Goal: Task Accomplishment & Management: Complete application form

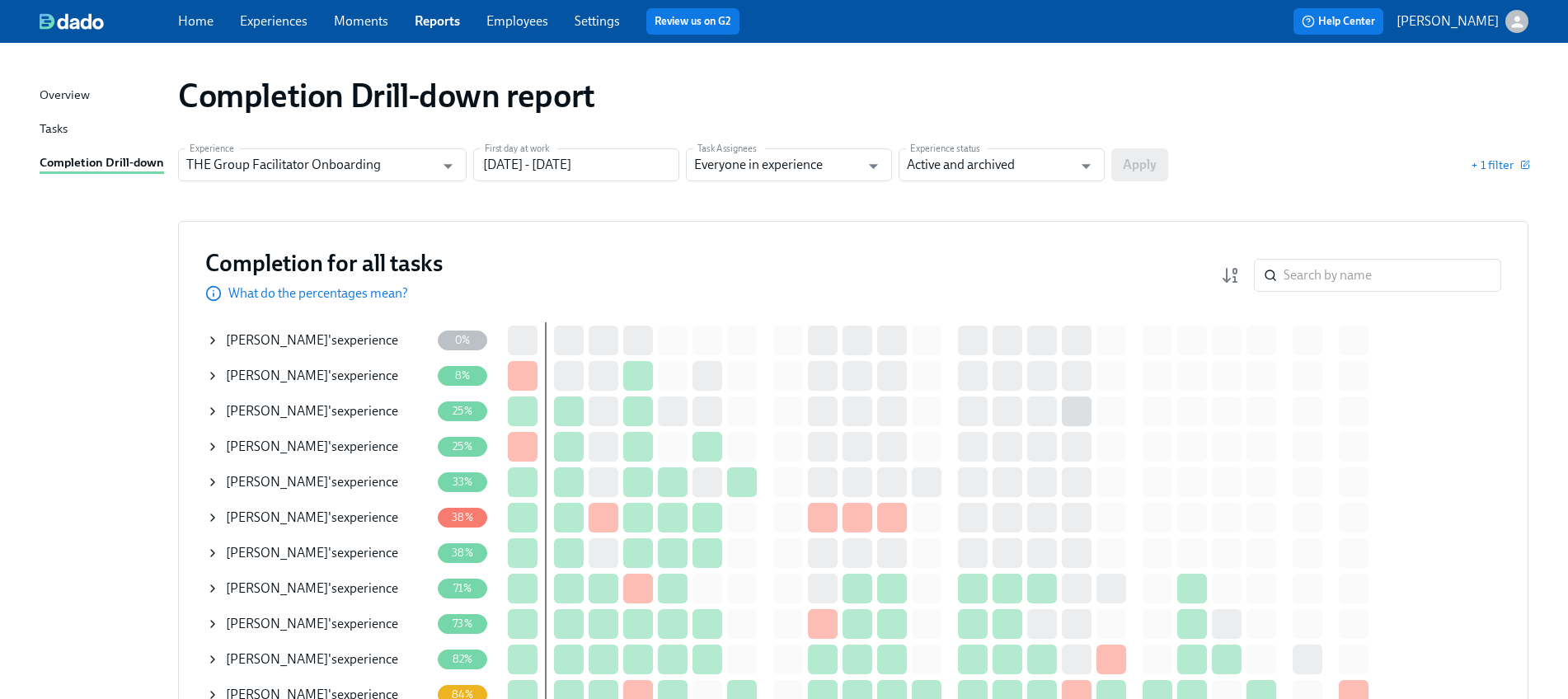
click at [212, 587] on icon at bounding box center [213, 588] width 13 height 13
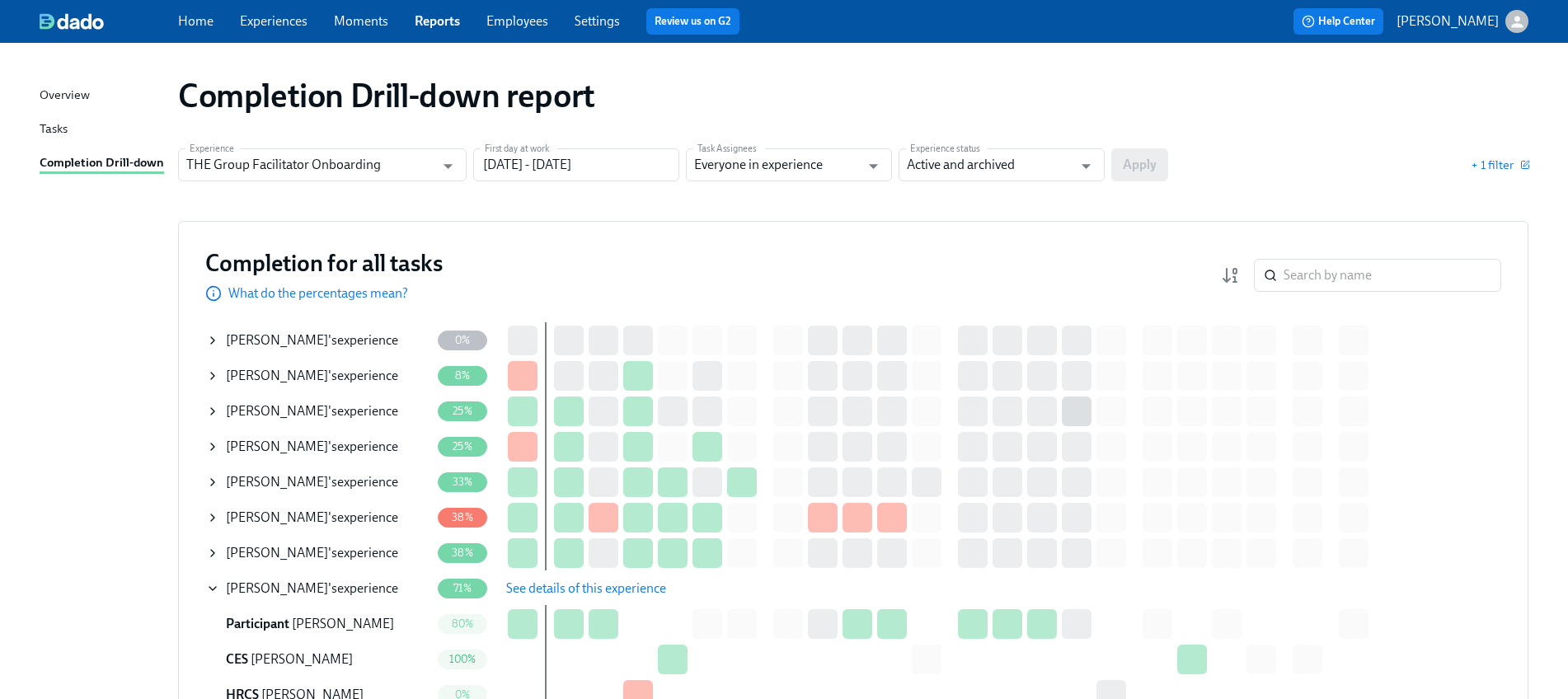
click at [572, 580] on span "See details of this experience" at bounding box center [586, 588] width 160 height 17
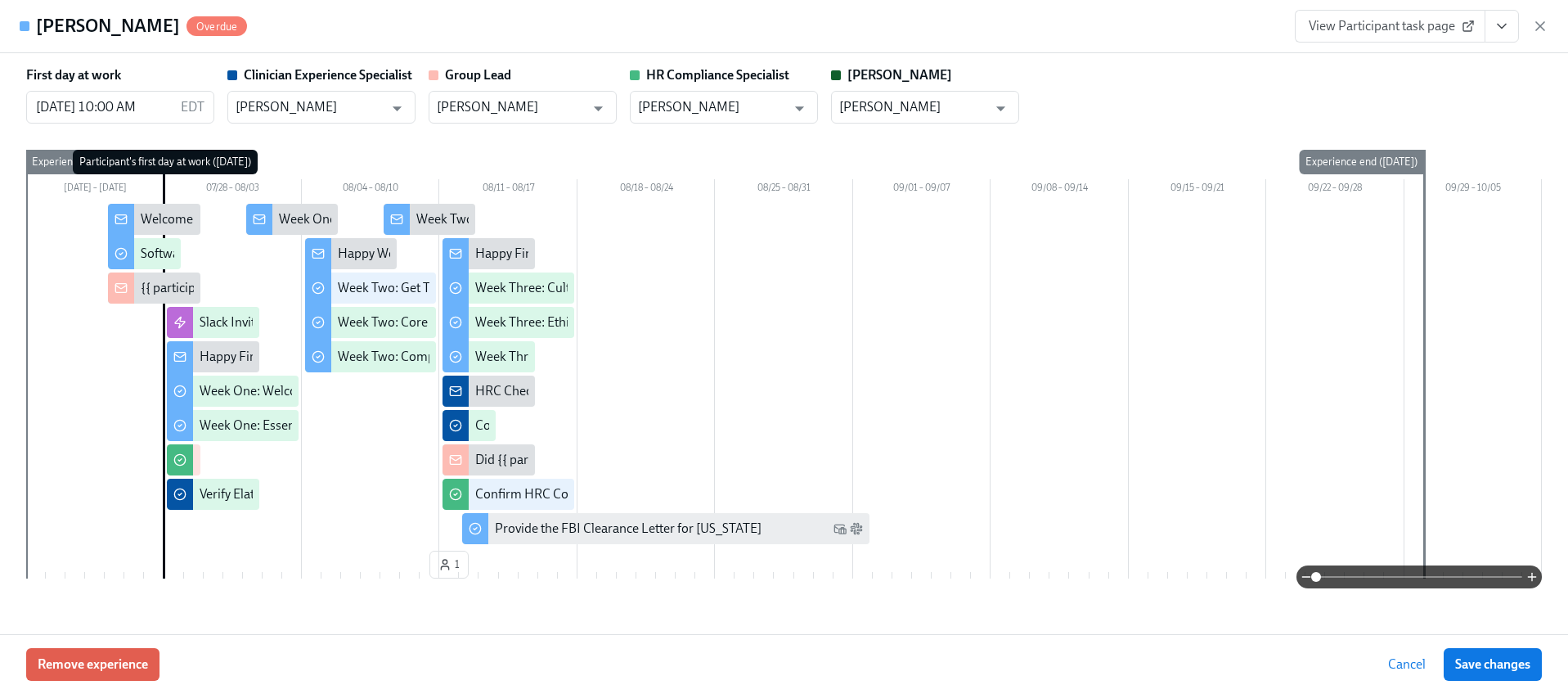
click at [1503, 19] on icon "View task page" at bounding box center [1502, 26] width 17 height 17
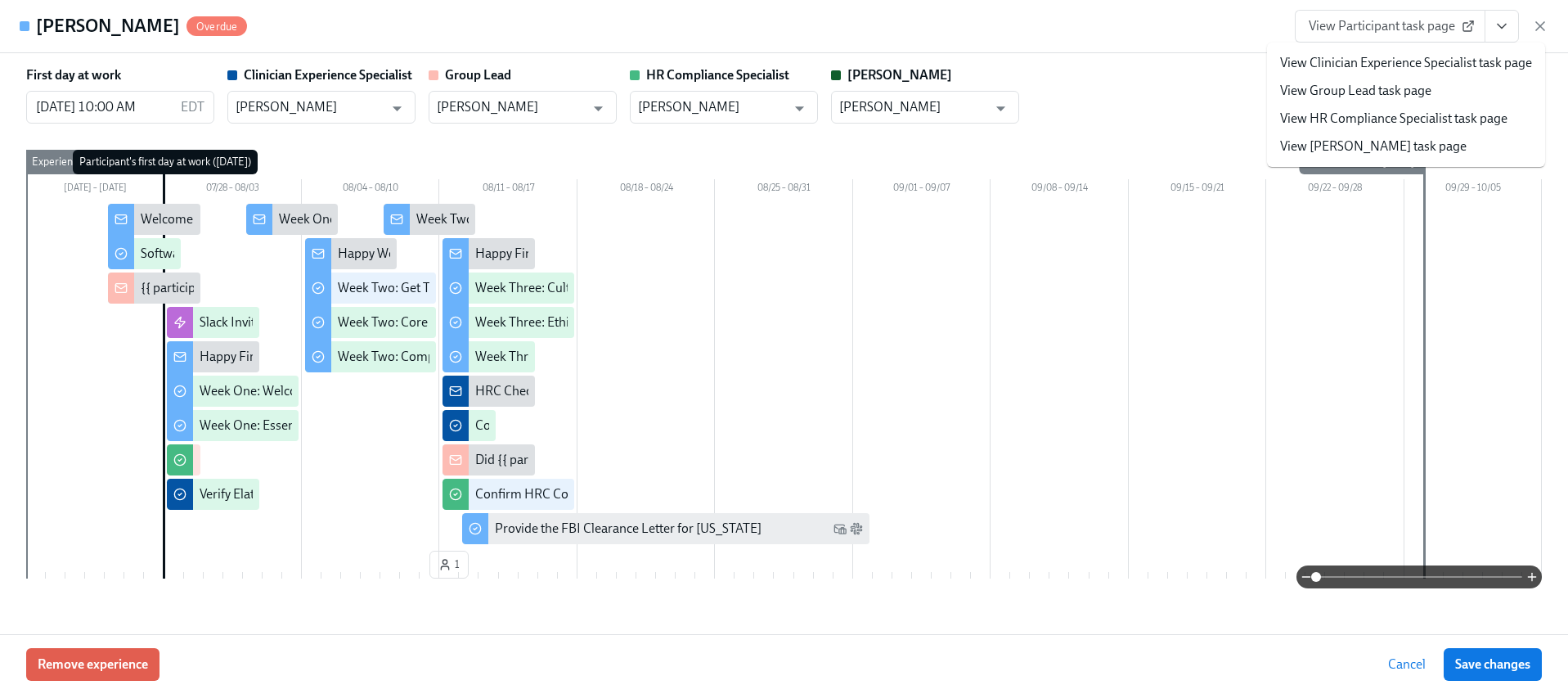
click at [1423, 125] on link "View HR Compliance Specialist task page" at bounding box center [1393, 118] width 227 height 18
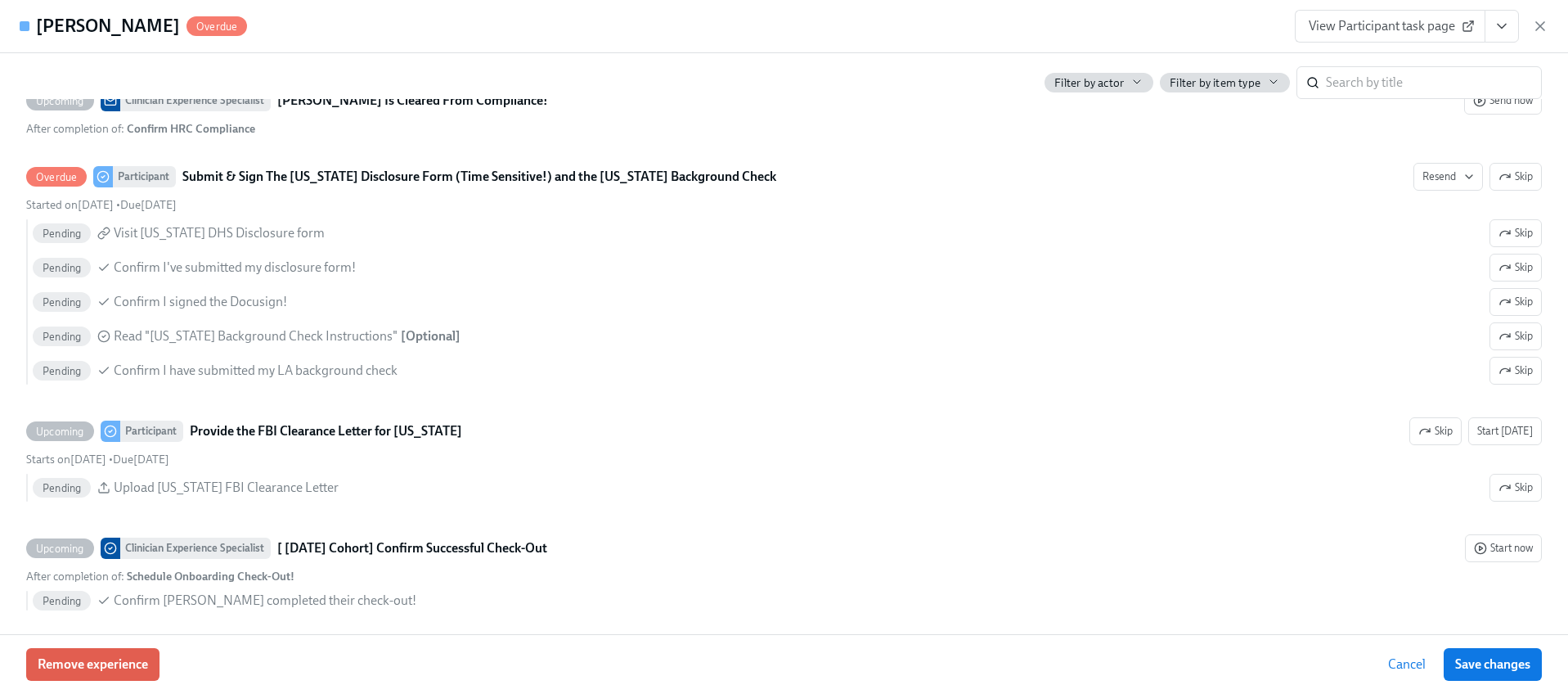
scroll to position [3833, 0]
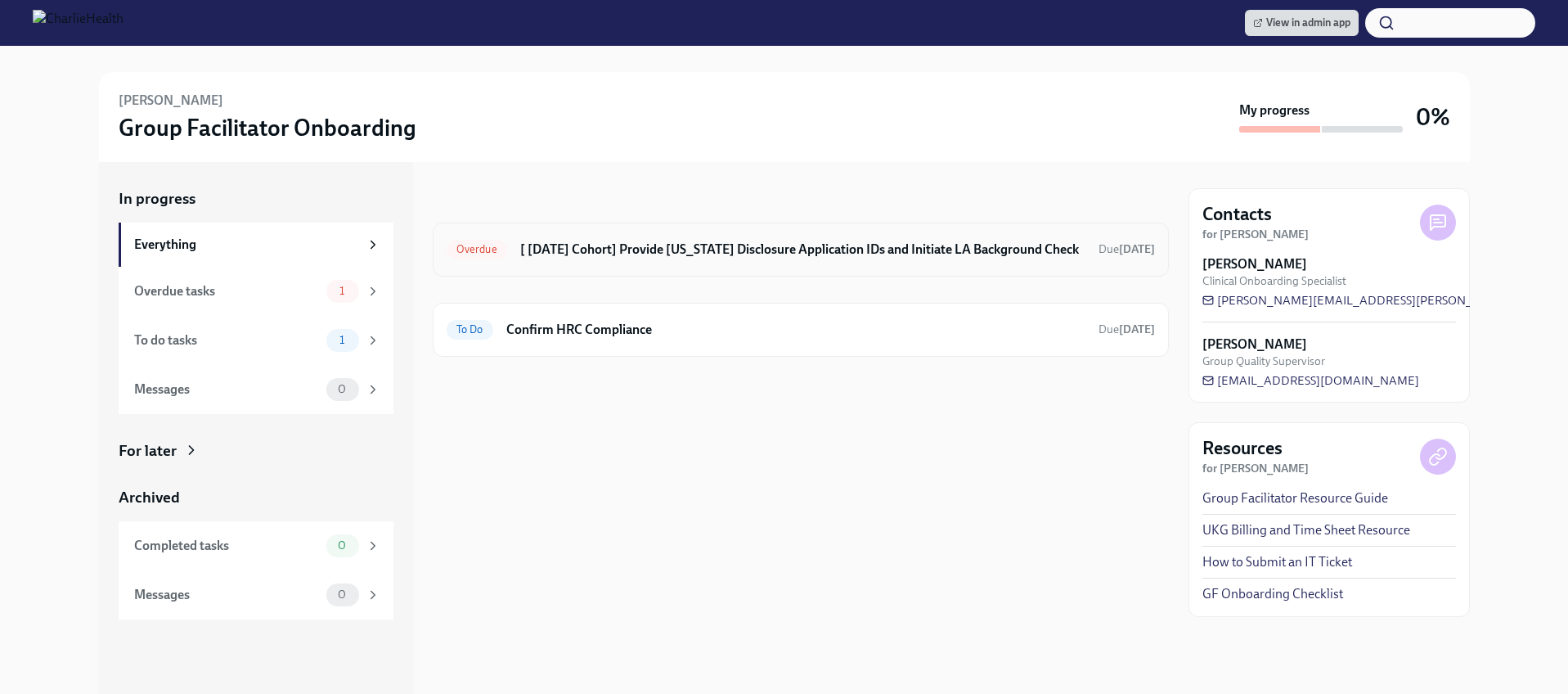
click at [664, 250] on h6 "[ [DATE] Cohort] Provide [US_STATE] Disclosure Application IDs and Initiate LA …" at bounding box center [803, 249] width 565 height 18
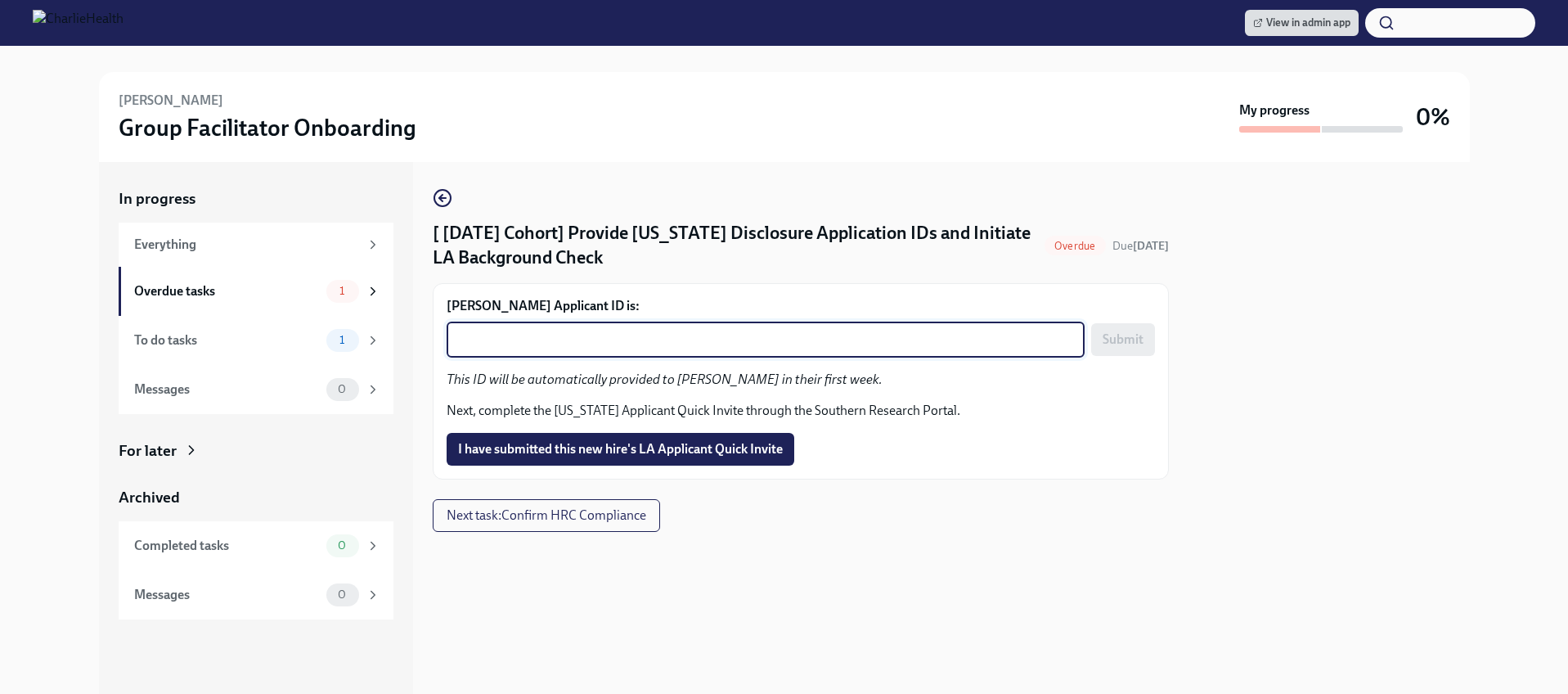
click at [614, 345] on textarea "Kendra Singleton's Applicant ID is:" at bounding box center [765, 339] width 618 height 19
paste textarea "1239725"
type textarea "1239725"
click at [603, 451] on span "I have submitted this new hire's LA Applicant Quick Invite" at bounding box center [620, 449] width 324 height 17
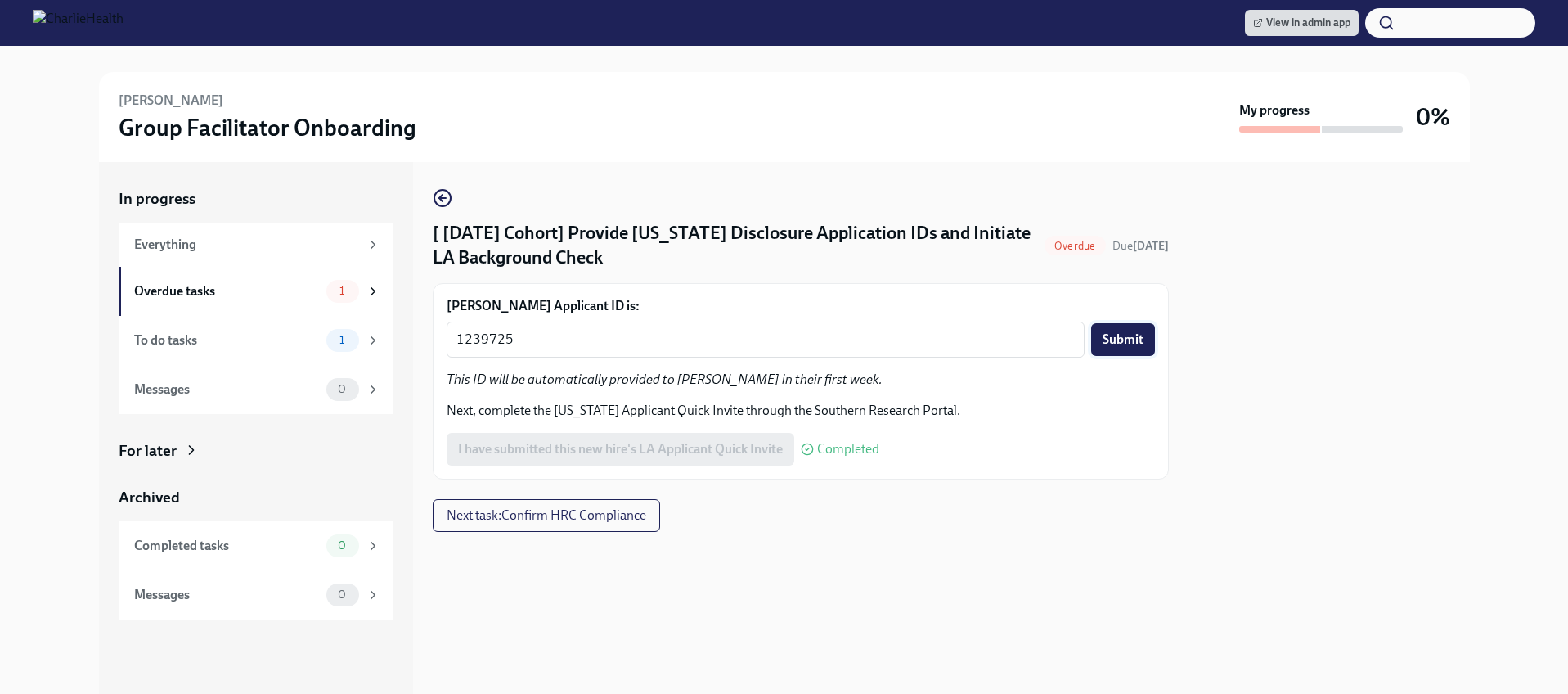
click at [1115, 340] on span "Submit" at bounding box center [1123, 340] width 41 height 17
